Goal: Information Seeking & Learning: Learn about a topic

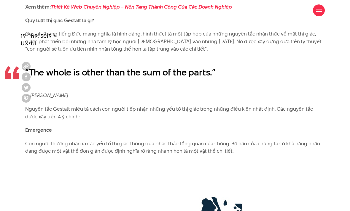
scroll to position [789, 0]
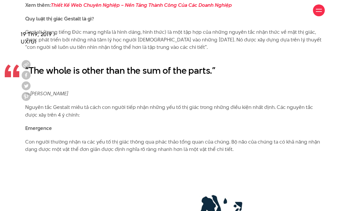
click at [90, 108] on p "Nguyên tắc Gestalt miêu tả cách con người tiếp nhận những yếu tố thị giác trong…" at bounding box center [174, 111] width 299 height 15
click at [73, 104] on p "Nguyên tắc Gestalt miêu tả cách con người tiếp nhận những yếu tố thị giác trong…" at bounding box center [174, 111] width 299 height 15
click at [76, 104] on p "Nguyên tắc Gestalt miêu tả cách con người tiếp nhận những yếu tố thị giác trong…" at bounding box center [174, 111] width 299 height 15
copy p "miêu tả"
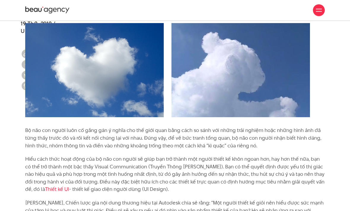
scroll to position [525, 0]
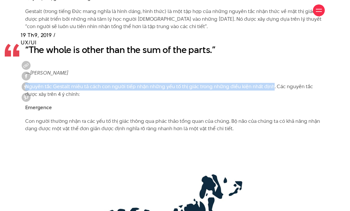
scroll to position [810, 0]
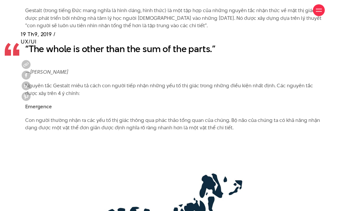
click at [38, 103] on b "Emergence" at bounding box center [38, 106] width 27 height 7
click at [39, 103] on b "Emergence" at bounding box center [38, 106] width 27 height 7
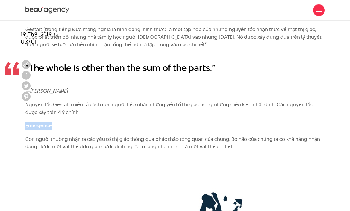
scroll to position [791, 0]
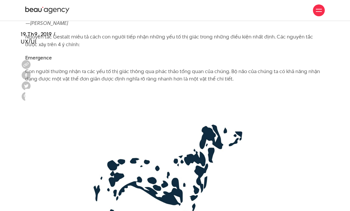
scroll to position [857, 0]
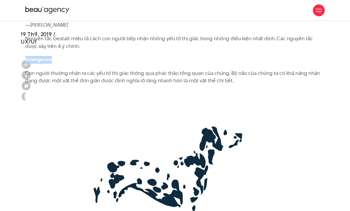
copy b "Emergence"
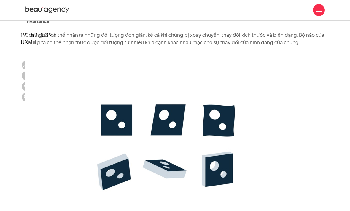
scroll to position [1577, 0]
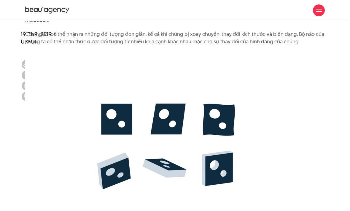
click at [281, 155] on img at bounding box center [164, 144] width 279 height 184
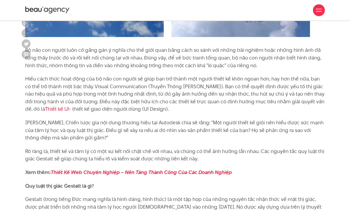
scroll to position [561, 0]
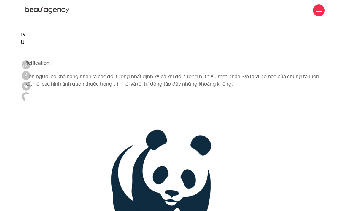
scroll to position [1073, 0]
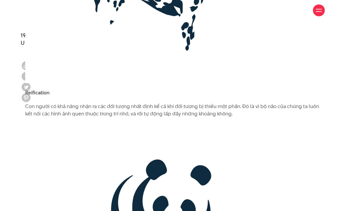
scroll to position [1050, 0]
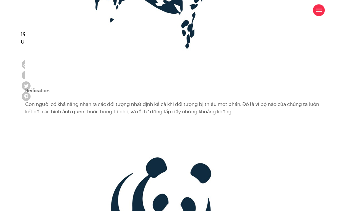
click at [265, 135] on img at bounding box center [164, 214] width 279 height 184
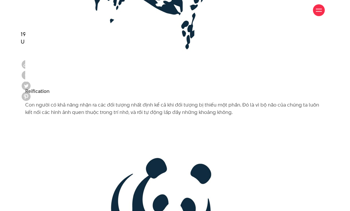
scroll to position [1050, 0]
click at [279, 145] on img at bounding box center [164, 214] width 279 height 184
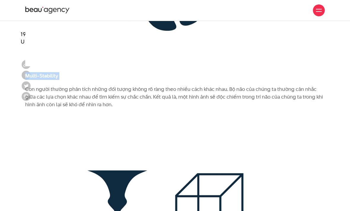
scroll to position [1289, 0]
click at [48, 86] on p "Con người thường phân tích những đối tượng không rõ ràng theo nhiều cách khác n…" at bounding box center [174, 97] width 299 height 23
click at [45, 73] on b "Multi-Stability" at bounding box center [41, 76] width 33 height 7
click at [44, 73] on b "Multi-Stability" at bounding box center [41, 76] width 33 height 7
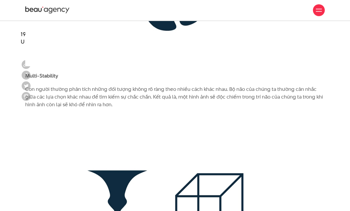
click at [52, 73] on b "Multi-Stability" at bounding box center [41, 76] width 33 height 7
click at [54, 73] on b "Multi-Stability" at bounding box center [41, 76] width 33 height 7
click at [56, 73] on b "Multi-Stability" at bounding box center [41, 76] width 33 height 7
click at [53, 73] on b "Multi-Stability" at bounding box center [41, 76] width 33 height 7
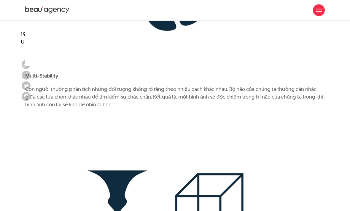
click at [60, 86] on p "Con người thường phân tích những đối tượng không rõ ràng theo nhiều cách khác n…" at bounding box center [174, 97] width 299 height 23
copy b "Stability"
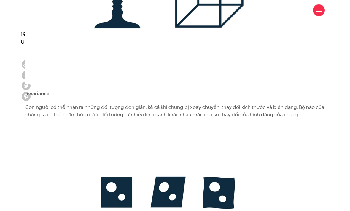
scroll to position [1504, 0]
copy b "Invariance"
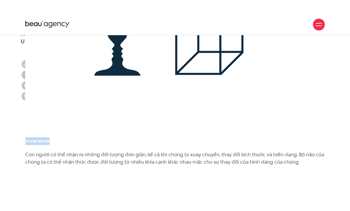
scroll to position [1456, 0]
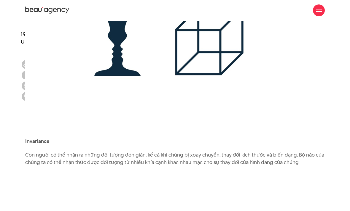
click at [310, 108] on p at bounding box center [174, 40] width 299 height 184
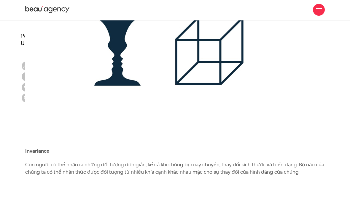
scroll to position [1447, 0]
